Goal: Task Accomplishment & Management: Manage account settings

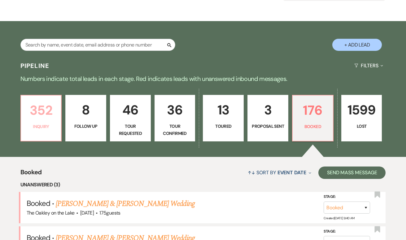
click at [43, 111] on p "352" at bounding box center [41, 110] width 33 height 21
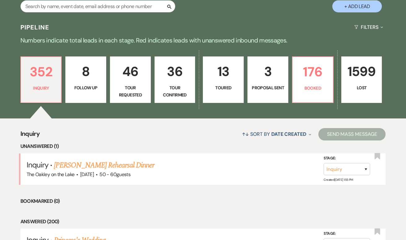
scroll to position [130, 0]
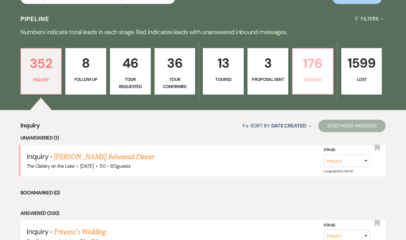
click at [321, 66] on p "176" at bounding box center [312, 63] width 33 height 21
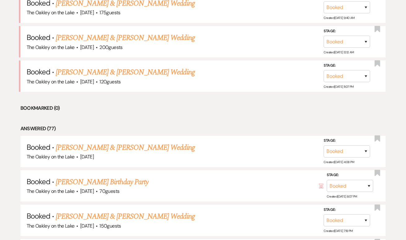
scroll to position [287, 0]
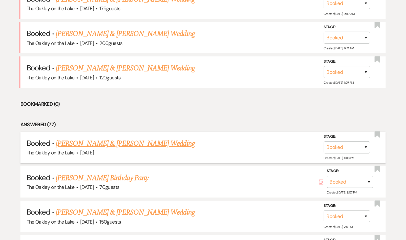
click at [136, 139] on link "Jordan Pearson & Darius Holeman's Wedding" at bounding box center [125, 143] width 139 height 11
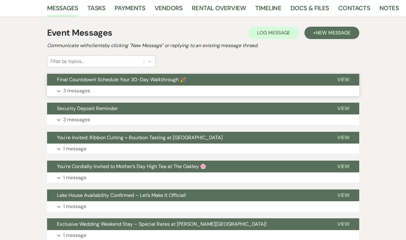
scroll to position [104, 0]
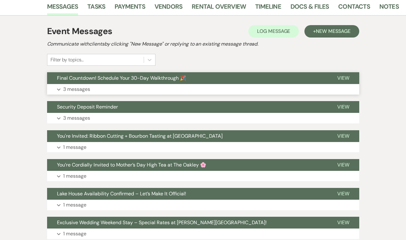
click at [76, 87] on p "3 messages" at bounding box center [76, 89] width 27 height 8
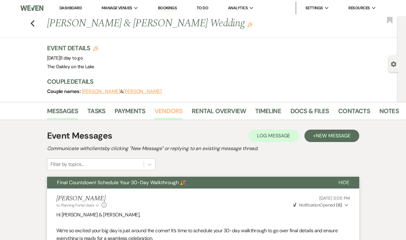
scroll to position [0, 0]
click at [168, 115] on link "Vendors" at bounding box center [169, 113] width 28 height 14
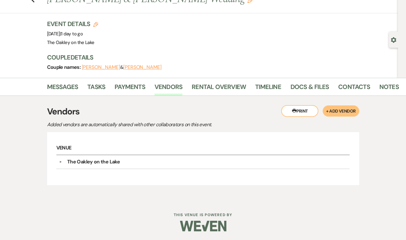
scroll to position [24, 0]
click at [206, 85] on link "Rental Overview" at bounding box center [219, 89] width 54 height 14
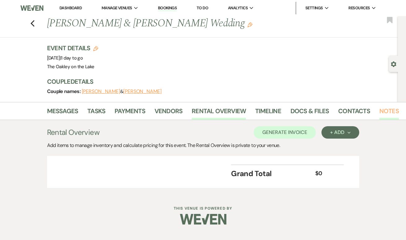
click at [380, 107] on link "Notes" at bounding box center [389, 113] width 20 height 14
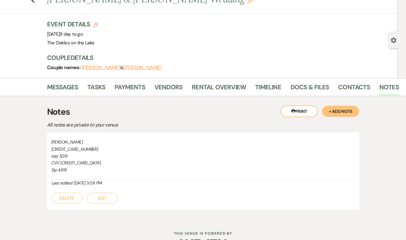
scroll to position [25, 0]
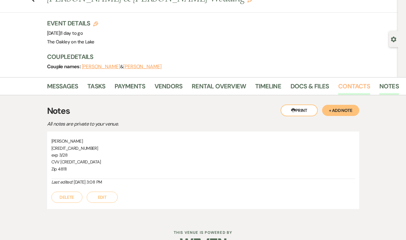
click at [338, 88] on link "Contacts" at bounding box center [354, 88] width 32 height 14
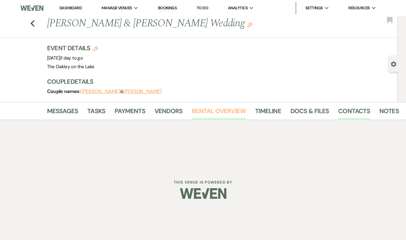
click at [225, 113] on link "Rental Overview" at bounding box center [219, 113] width 54 height 14
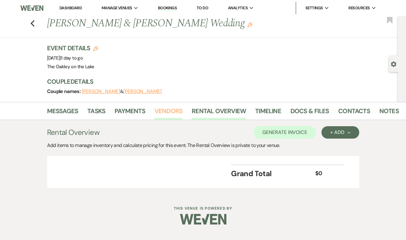
click at [162, 108] on link "Vendors" at bounding box center [169, 113] width 28 height 14
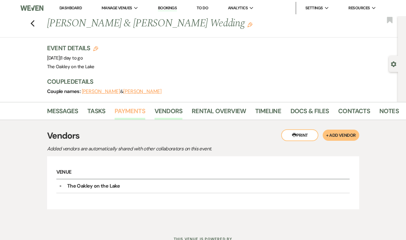
click at [119, 109] on link "Payments" at bounding box center [130, 113] width 31 height 14
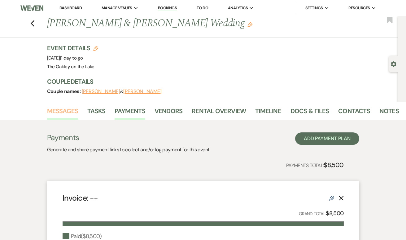
click at [63, 109] on link "Messages" at bounding box center [62, 113] width 31 height 14
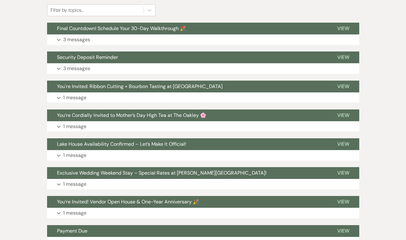
scroll to position [159, 0]
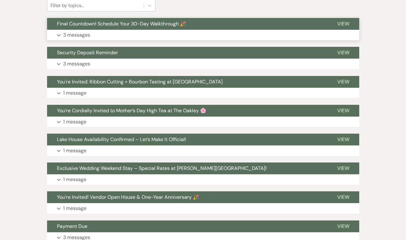
click at [71, 35] on p "3 messages" at bounding box center [76, 35] width 27 height 8
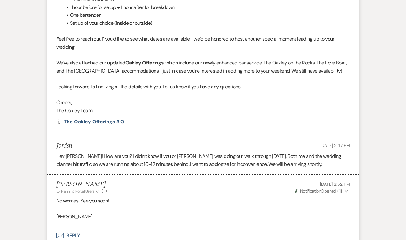
scroll to position [325, 0]
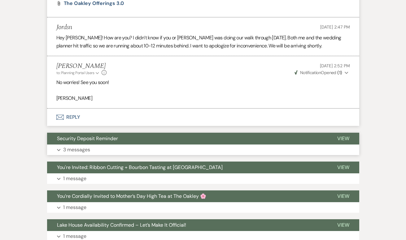
click at [74, 137] on button "Security Deposit Reminder" at bounding box center [187, 139] width 280 height 12
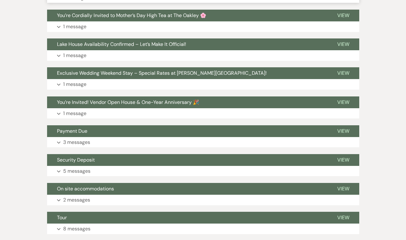
scroll to position [820, 0]
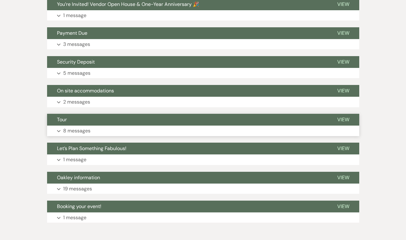
click at [72, 127] on p "8 messages" at bounding box center [76, 131] width 27 height 8
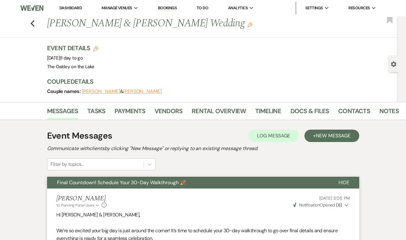
scroll to position [0, 0]
click at [34, 24] on icon "Previous" at bounding box center [32, 23] width 5 height 7
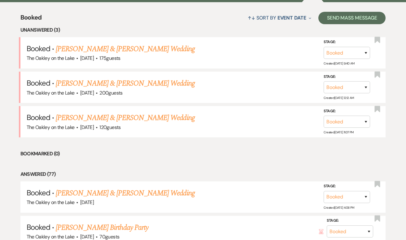
scroll to position [235, 0]
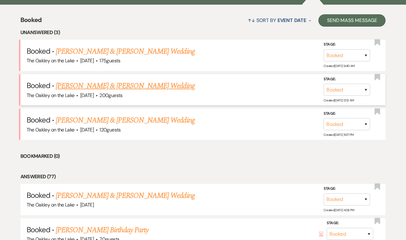
click at [85, 88] on link "Kiarra Norman & Cody Pitts's Wedding" at bounding box center [125, 85] width 139 height 11
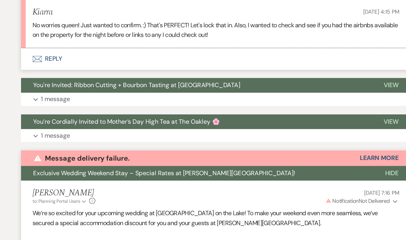
scroll to position [504, 0]
click at [27, 129] on div "Event Messages Log Log Message + New Message Communicate with clients by clicki…" at bounding box center [203, 198] width 353 height 1166
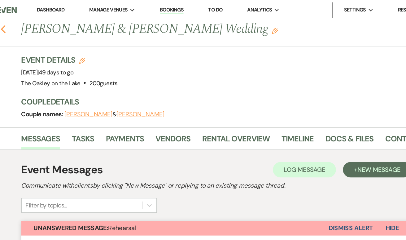
scroll to position [0, 0]
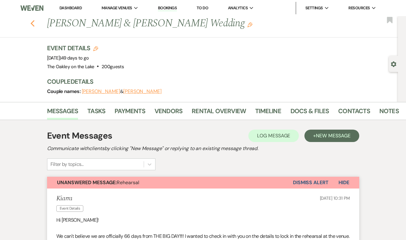
click at [31, 27] on icon "Previous" at bounding box center [32, 23] width 5 height 7
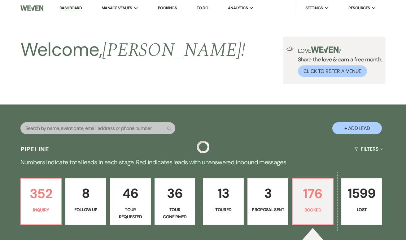
scroll to position [235, 0]
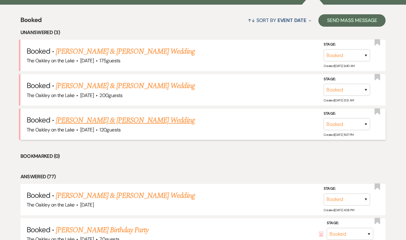
click at [145, 117] on link "Christopher Bressler & Nathalie Brock's Wedding" at bounding box center [125, 120] width 139 height 11
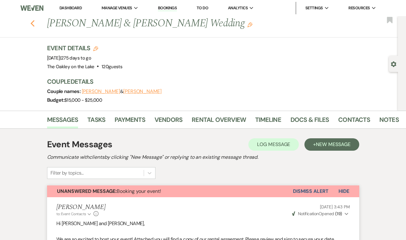
click at [31, 21] on icon "Previous" at bounding box center [32, 23] width 5 height 7
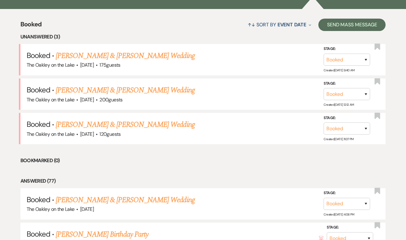
scroll to position [232, 0]
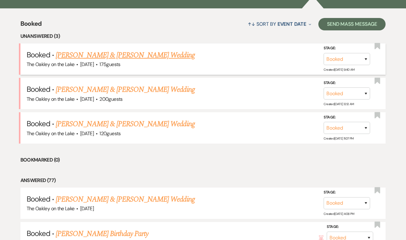
click at [94, 56] on link "Claire Callahan & Jesse Reyes's Wedding" at bounding box center [125, 55] width 139 height 11
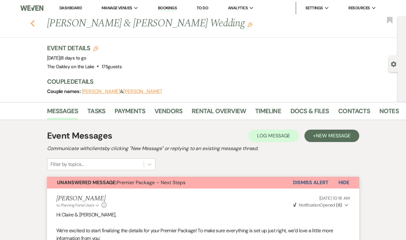
click at [33, 22] on use "button" at bounding box center [32, 23] width 4 height 7
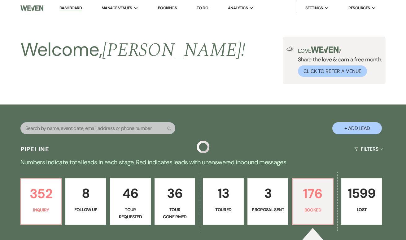
scroll to position [232, 0]
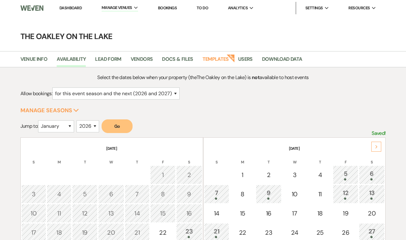
select select "2"
select select "2026"
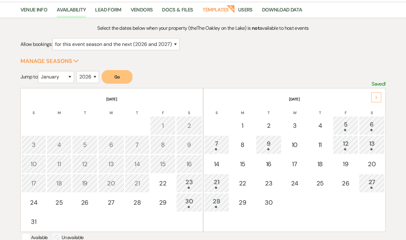
scroll to position [52, 0]
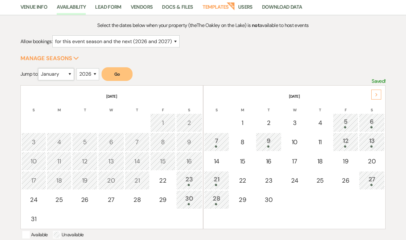
select select "5"
click at [126, 76] on button "Go" at bounding box center [117, 74] width 31 height 14
